Goal: Transaction & Acquisition: Subscribe to service/newsletter

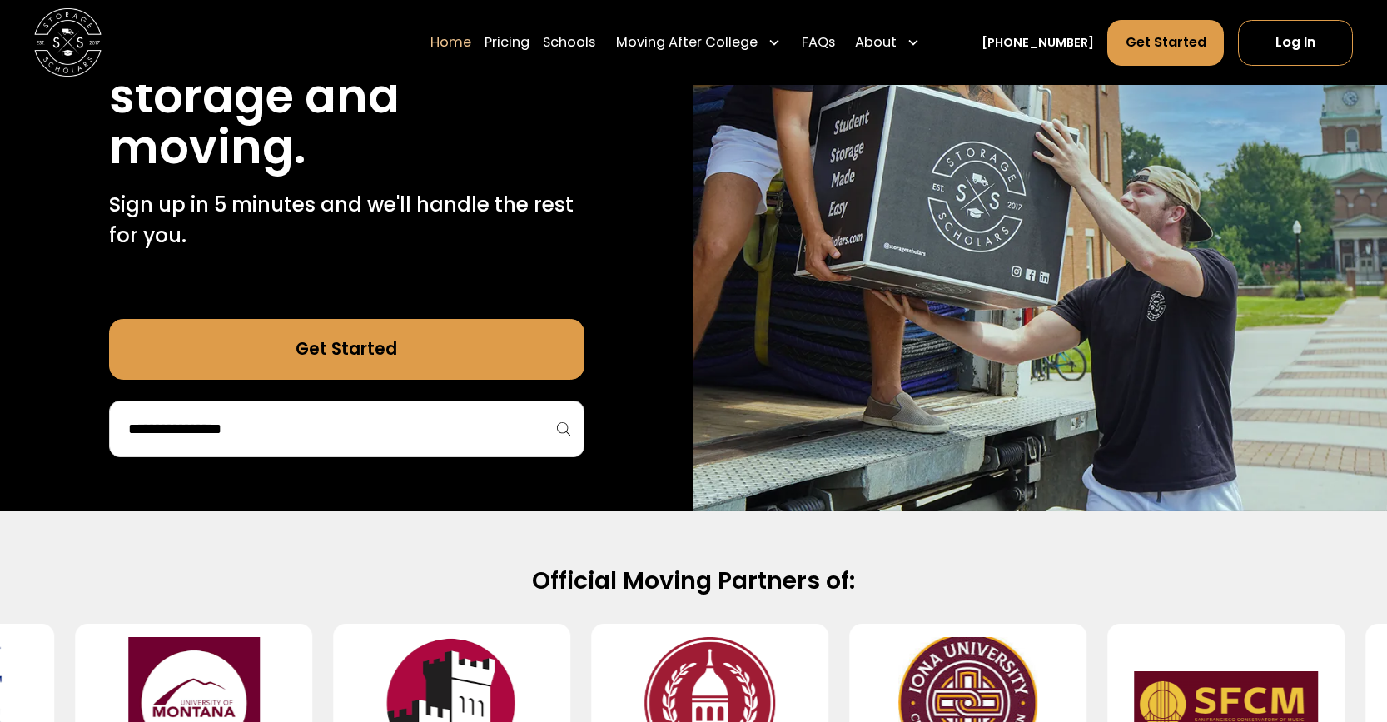
scroll to position [333, 0]
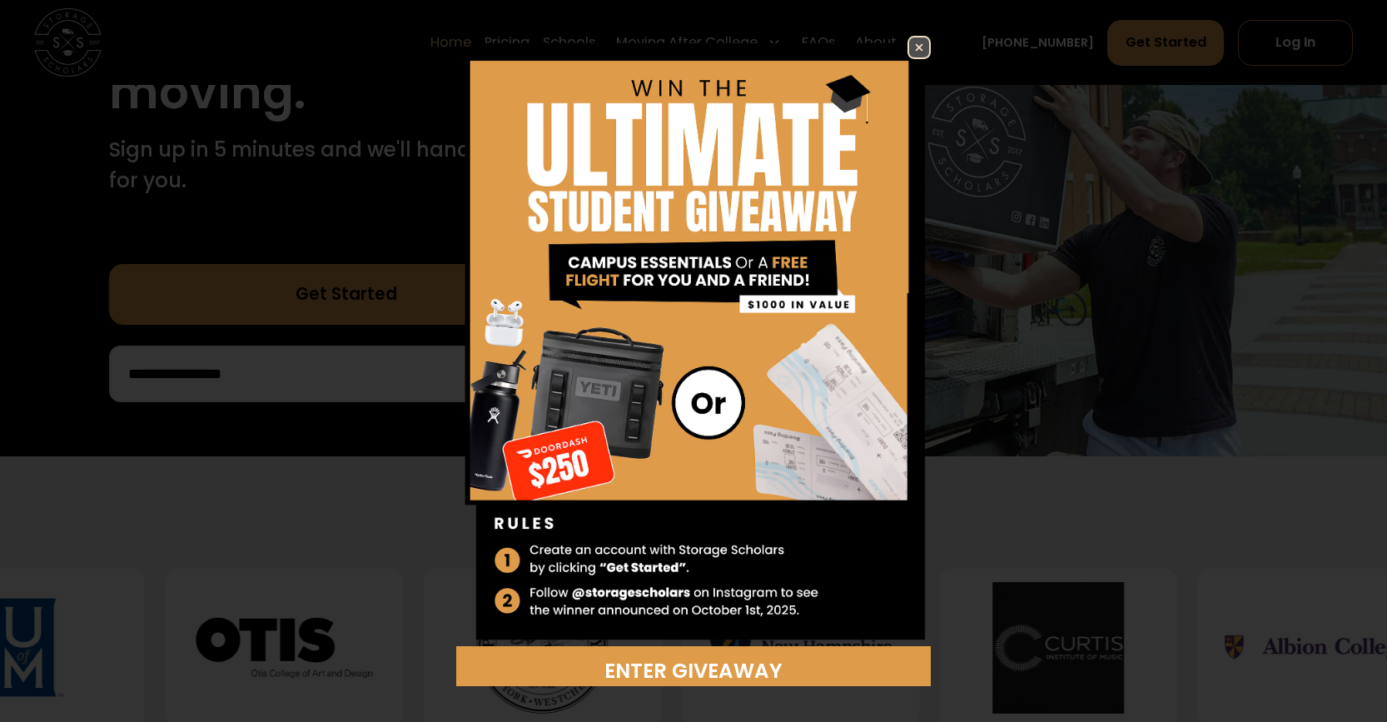
click at [909, 53] on img at bounding box center [919, 47] width 20 height 20
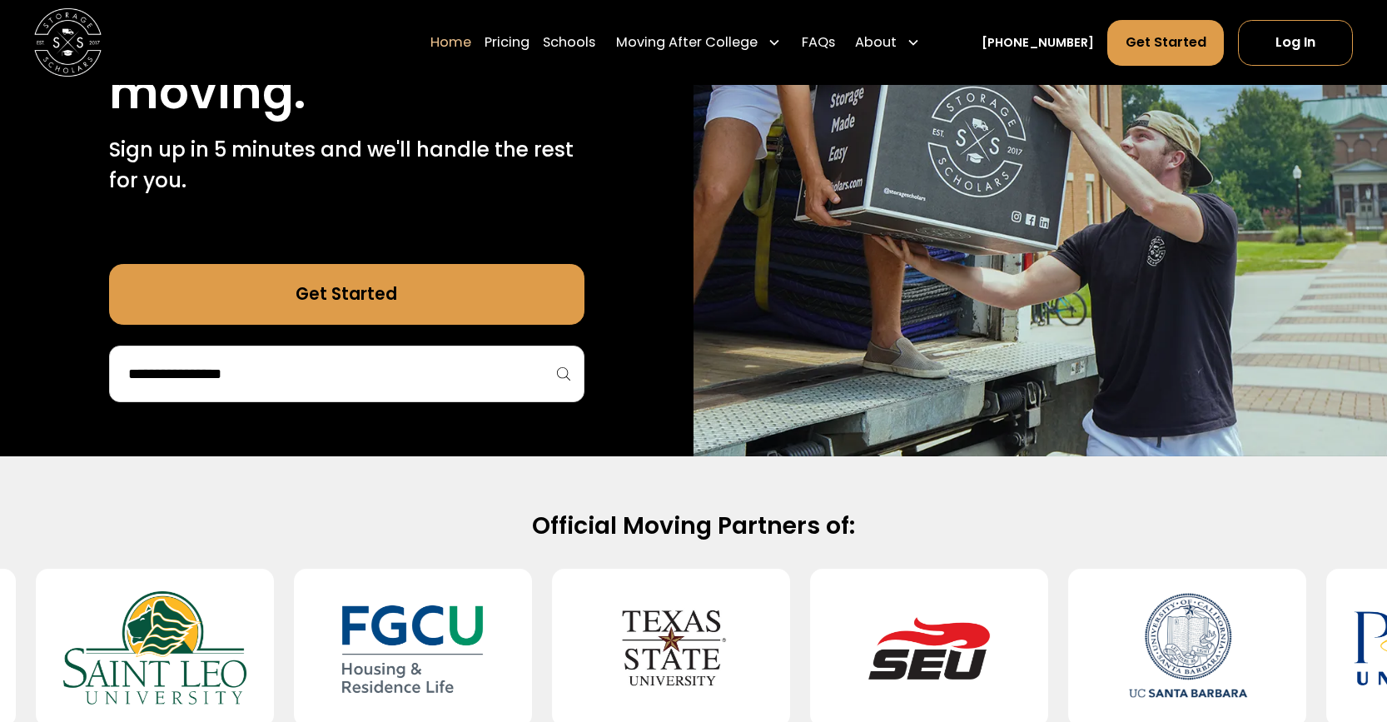
click at [428, 296] on link "Get Started" at bounding box center [347, 294] width 476 height 61
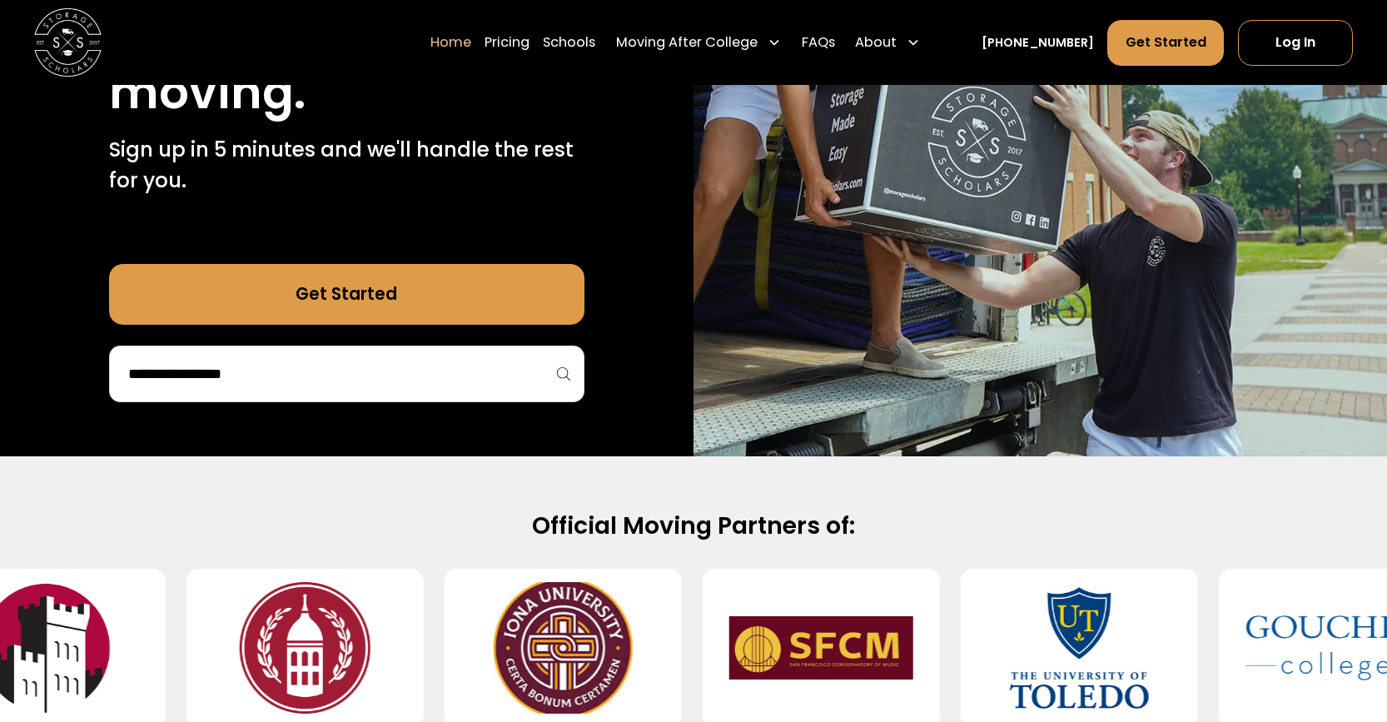
click at [386, 372] on input "search" at bounding box center [347, 374] width 441 height 28
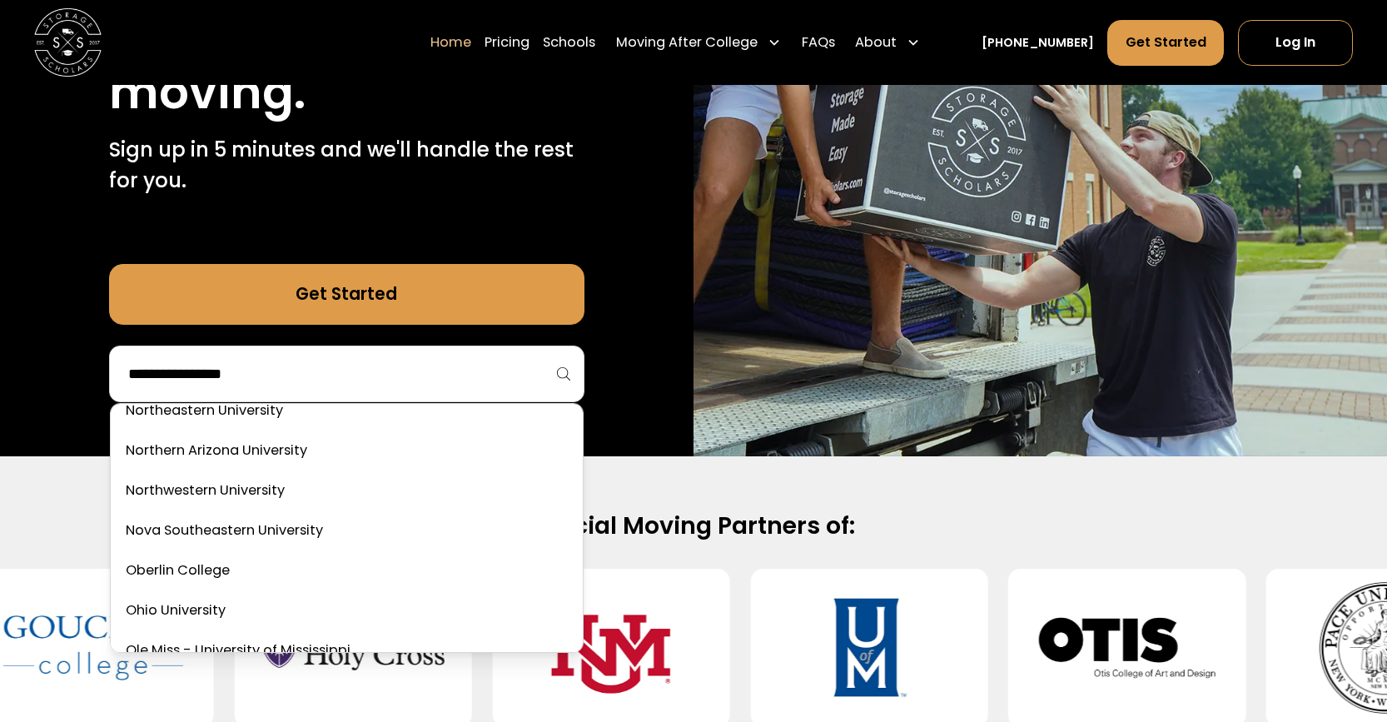
scroll to position [5413, 0]
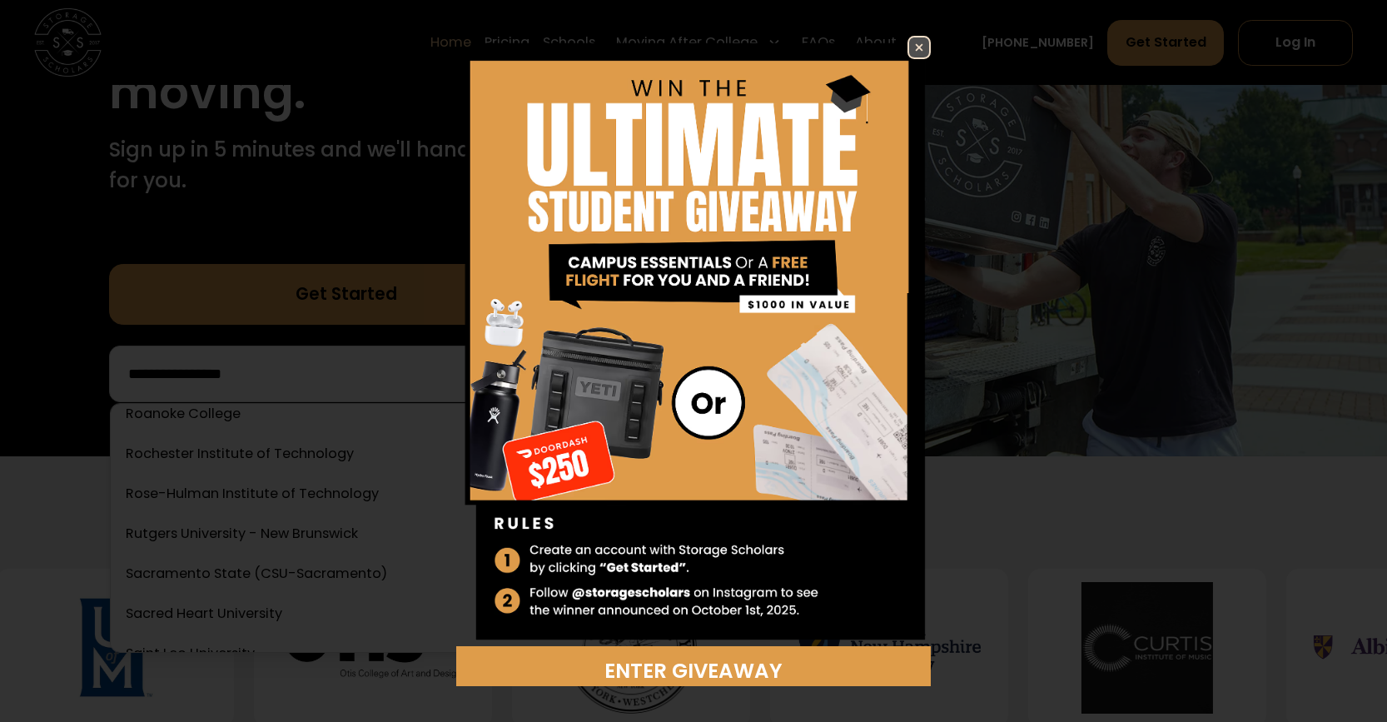
drag, startPoint x: 904, startPoint y: 39, endPoint x: 813, endPoint y: 137, distance: 133.8
click at [908, 39] on link at bounding box center [919, 47] width 23 height 23
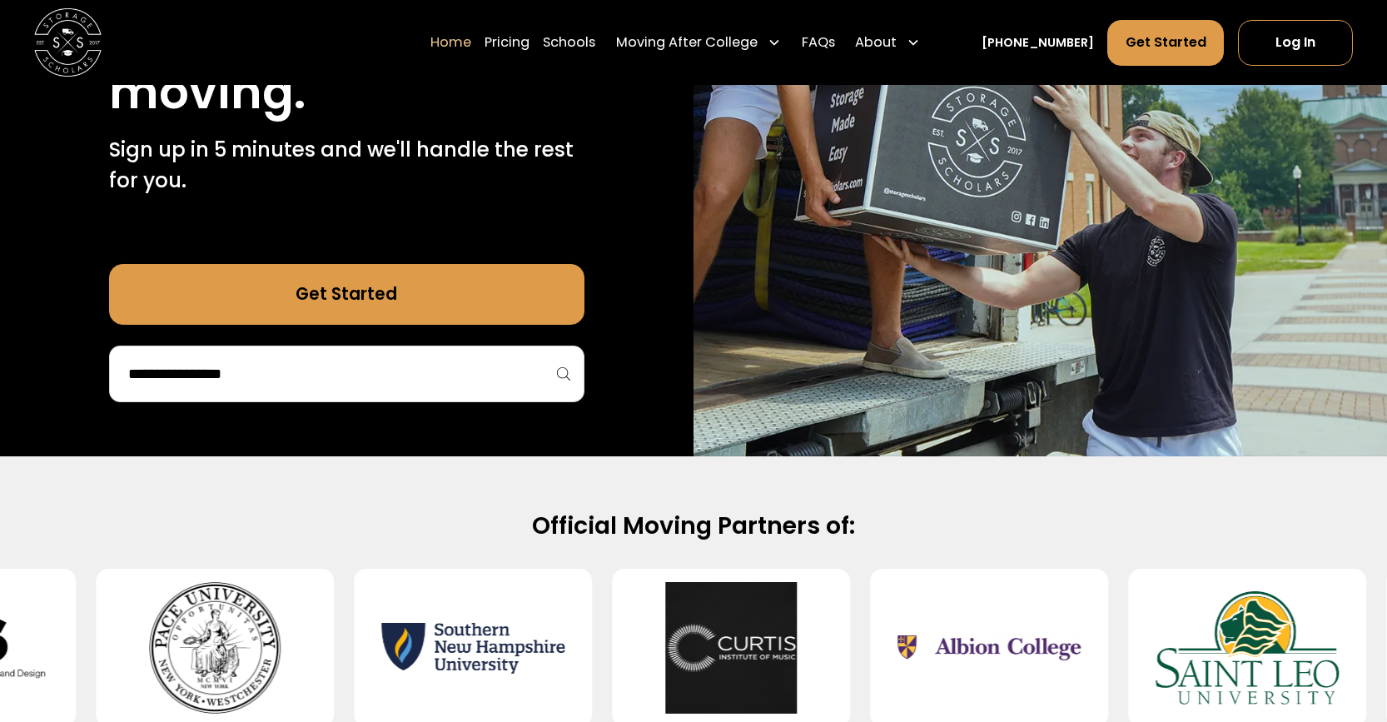
click at [332, 357] on div at bounding box center [347, 374] width 476 height 57
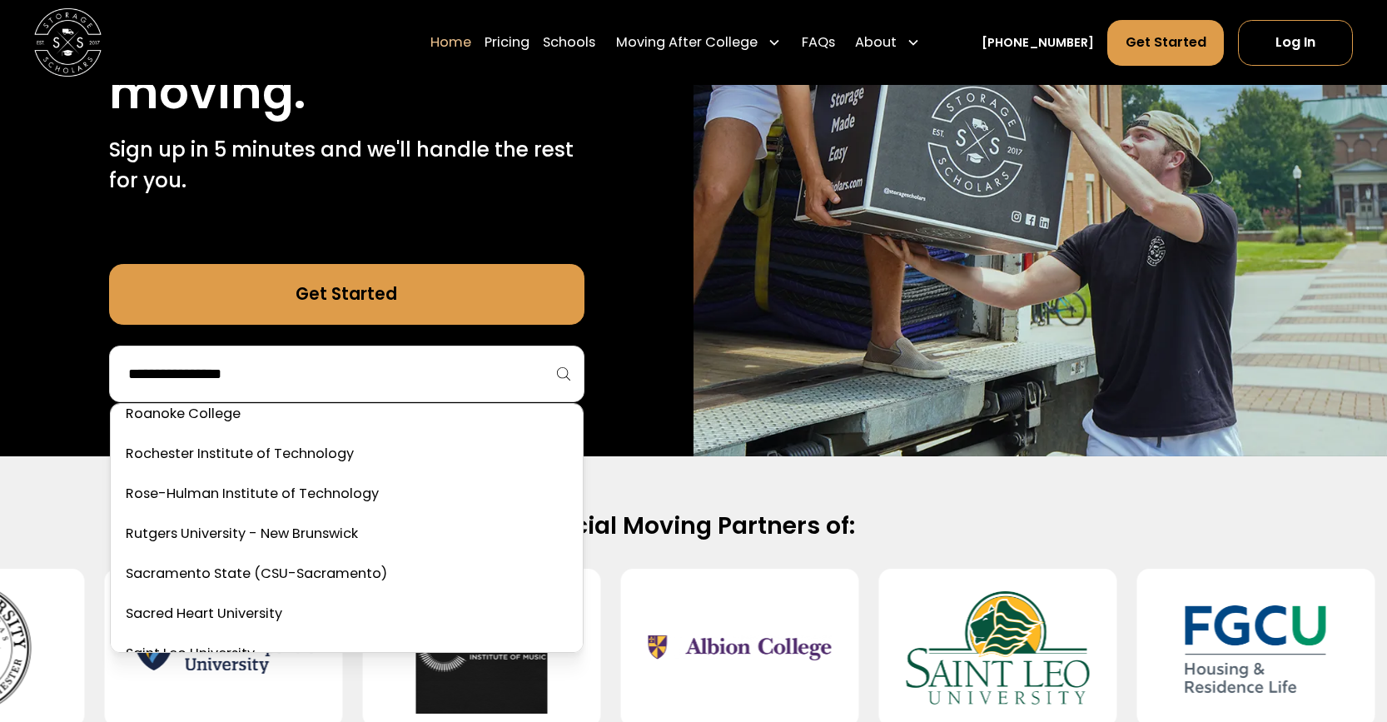
click at [332, 371] on input "search" at bounding box center [347, 374] width 441 height 28
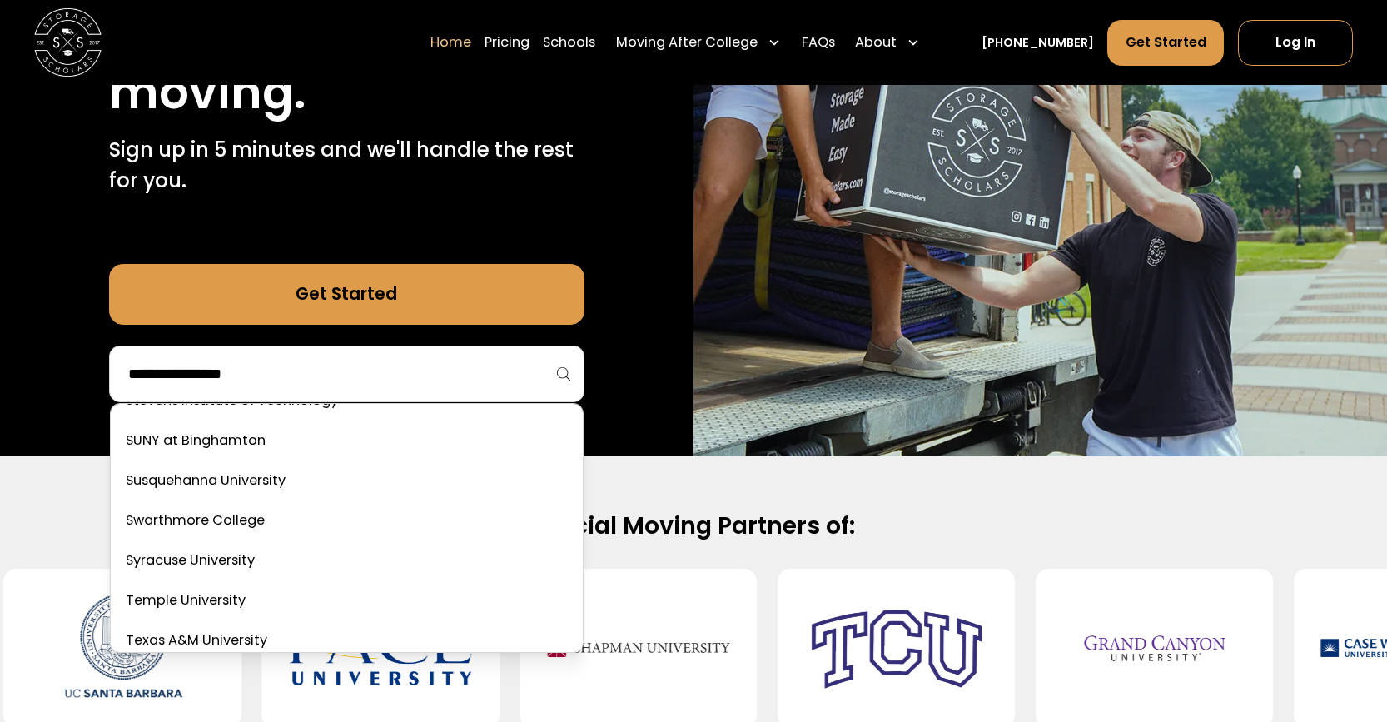
scroll to position [6413, 0]
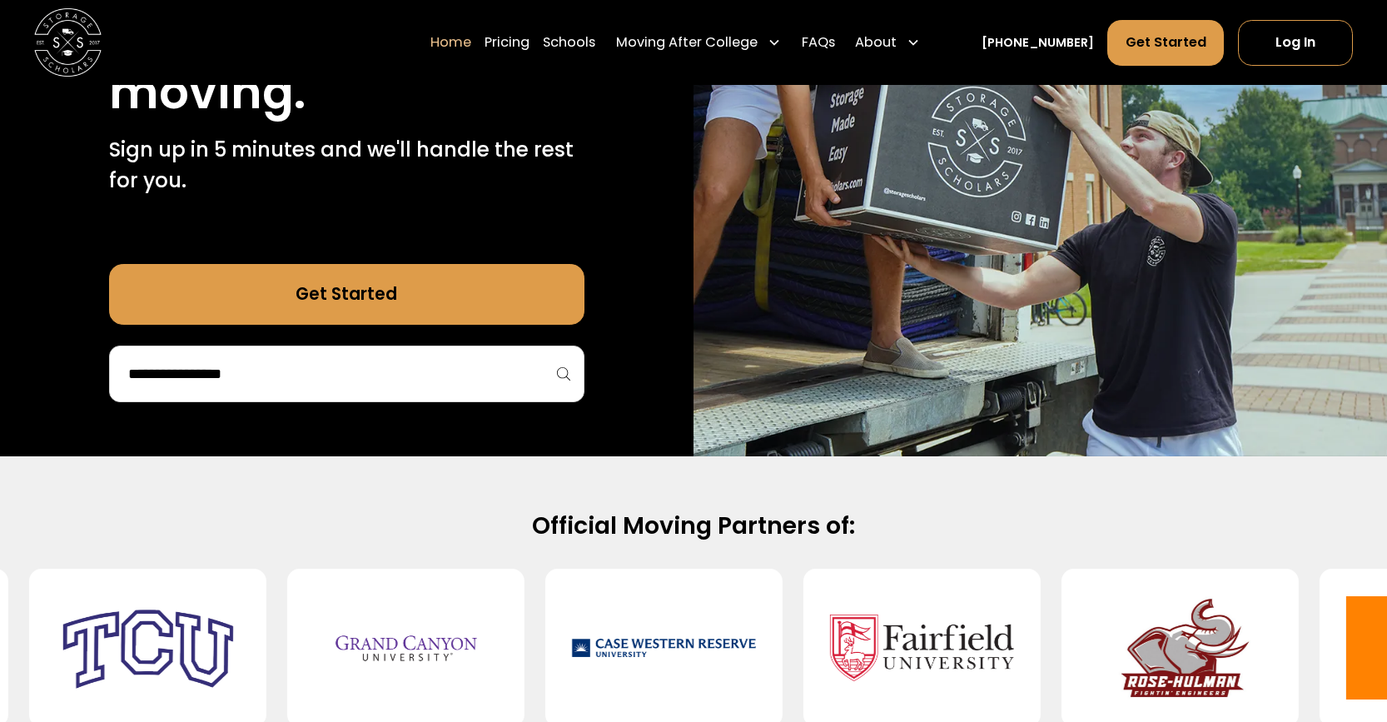
click at [333, 281] on link "Get Started" at bounding box center [347, 294] width 476 height 61
